Goal: Find specific page/section: Find specific page/section

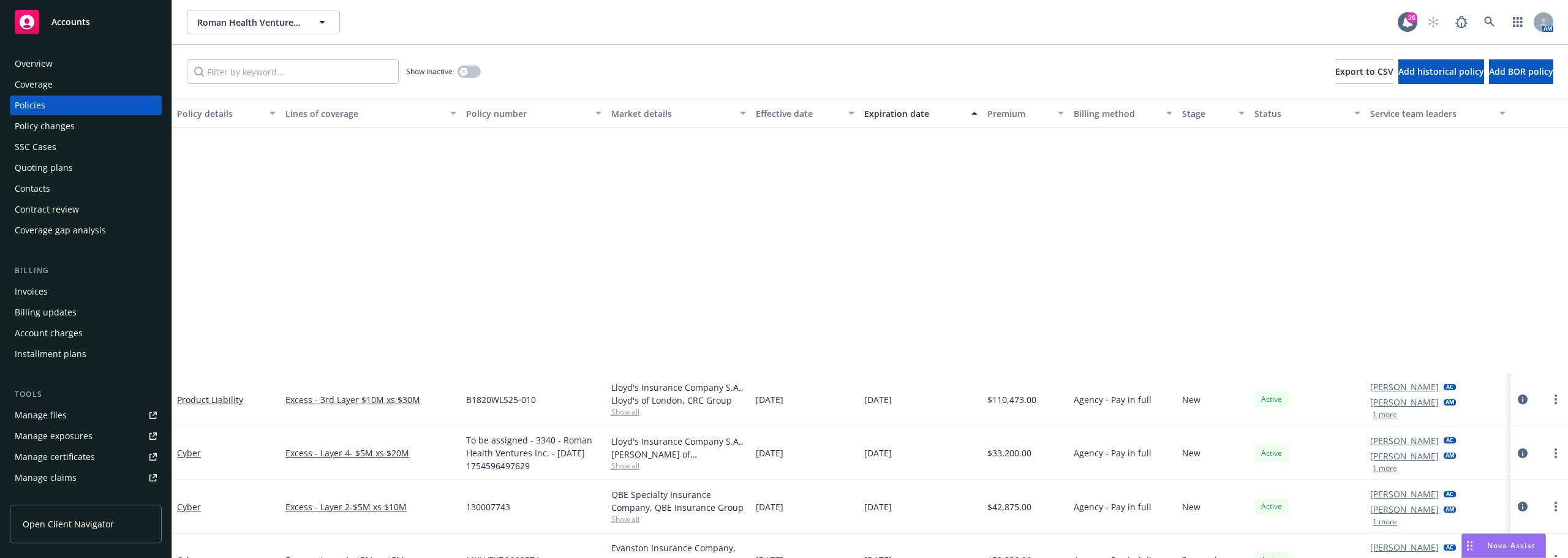
scroll to position [306, 0]
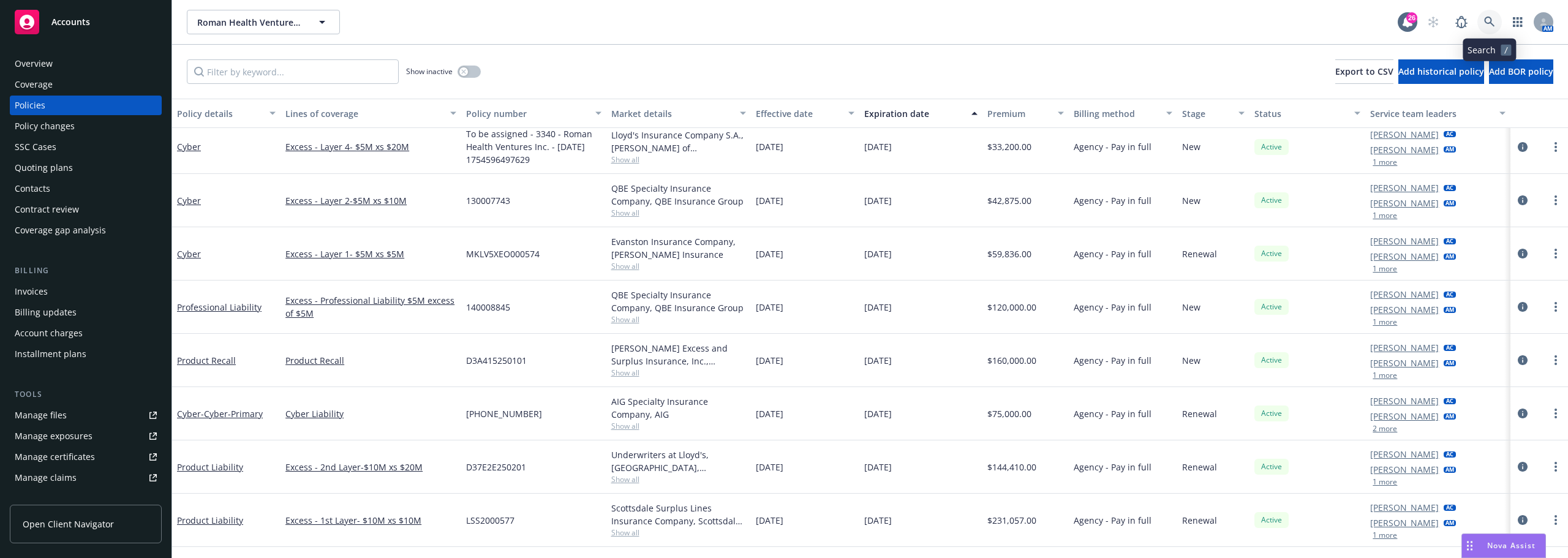
click at [1478, 23] on link at bounding box center [1490, 22] width 25 height 25
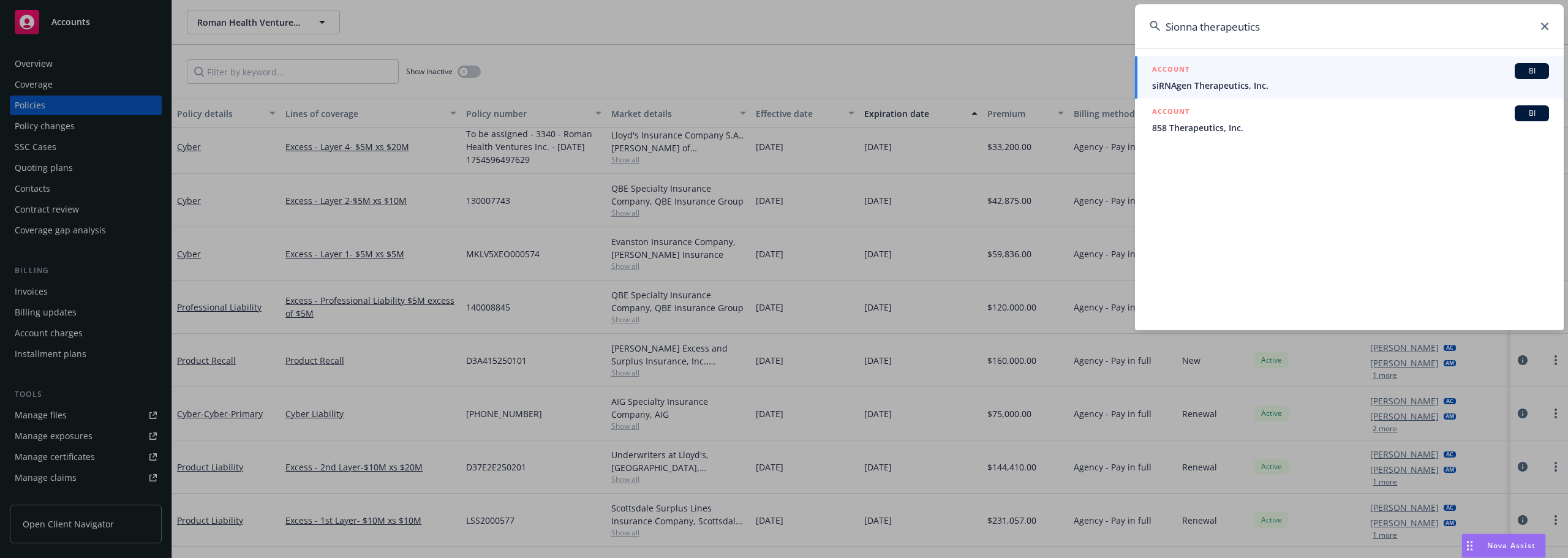
click at [1310, 19] on input "Sionna therapeutics" at bounding box center [1349, 26] width 429 height 44
drag, startPoint x: 1289, startPoint y: 35, endPoint x: 1007, endPoint y: 30, distance: 282.0
click at [1008, 30] on div "Sionna therapeutics ACCOUNT BI siRNAgen Therapeutics, Inc. ACCOUNT BI 858 Thera…" at bounding box center [784, 279] width 1568 height 558
paste input "ling Therapeutics, Inc"
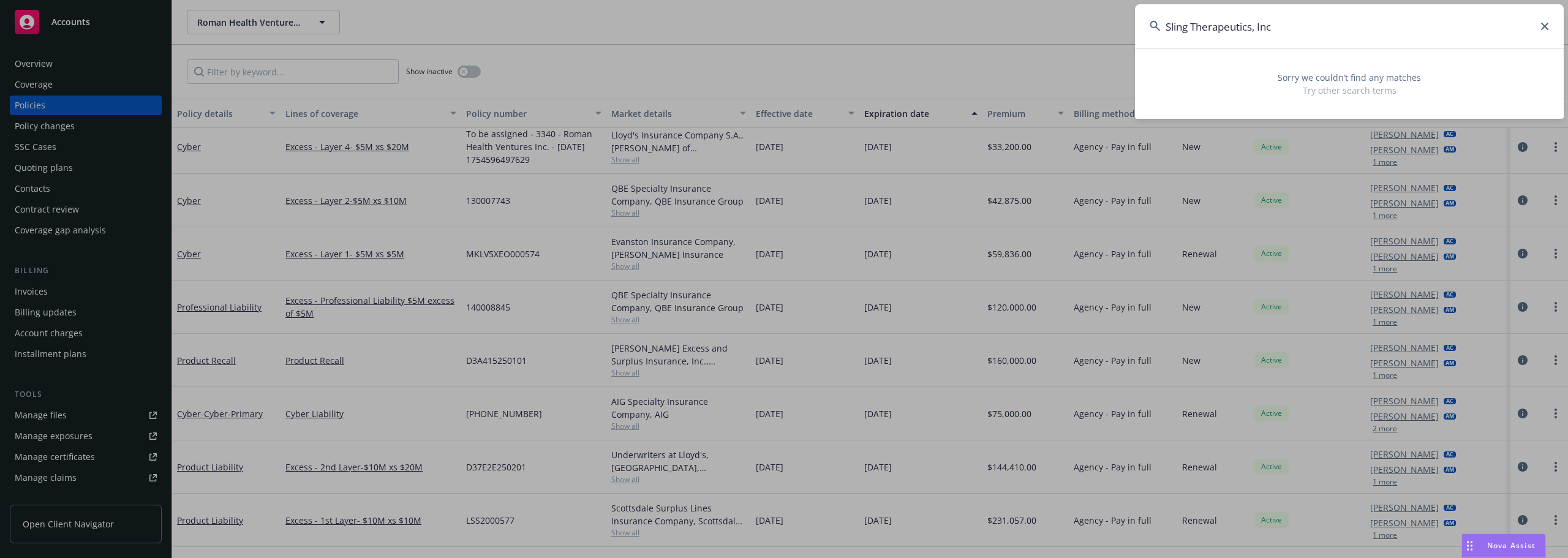
drag, startPoint x: 1309, startPoint y: 29, endPoint x: 1246, endPoint y: 29, distance: 63.0
click at [1246, 29] on input "Sling Therapeutics, Inc" at bounding box center [1349, 26] width 429 height 44
drag, startPoint x: 1285, startPoint y: 28, endPoint x: 1196, endPoint y: 20, distance: 89.4
click at [1196, 20] on input "Sling Therapeuti" at bounding box center [1349, 26] width 429 height 44
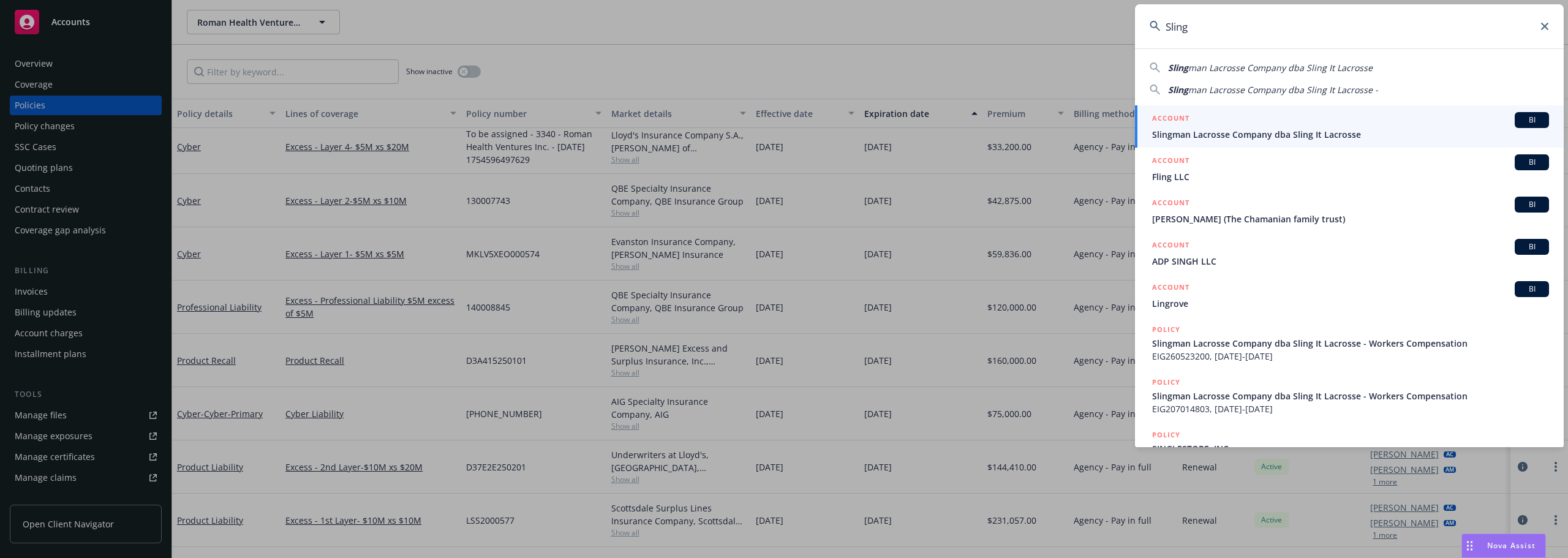
type input "Sling"
